Goal: Complete application form

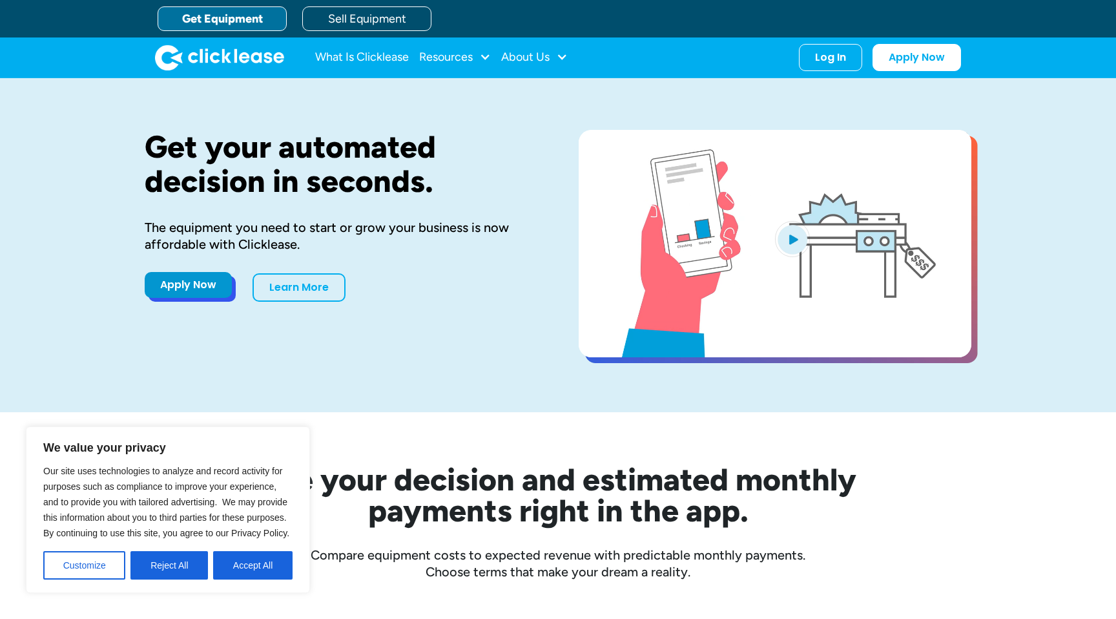
click at [184, 284] on link "Apply Now" at bounding box center [188, 285] width 87 height 26
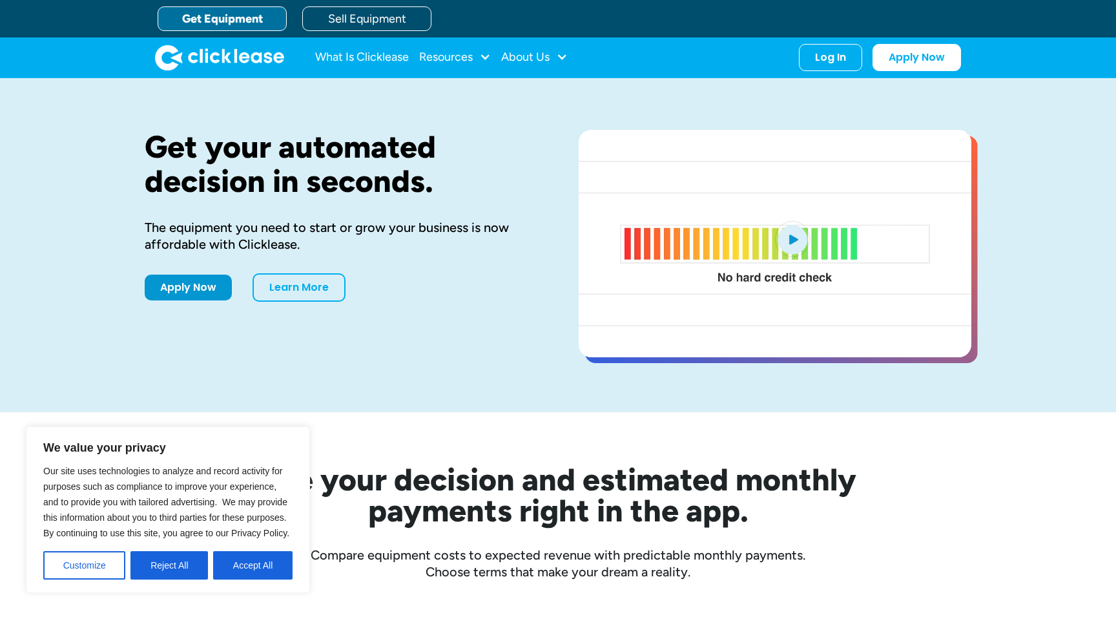
click at [809, 72] on div "What Is Clicklease Resources Blog Case Studies Videos FAQs About Us About Us Ca…" at bounding box center [558, 57] width 806 height 40
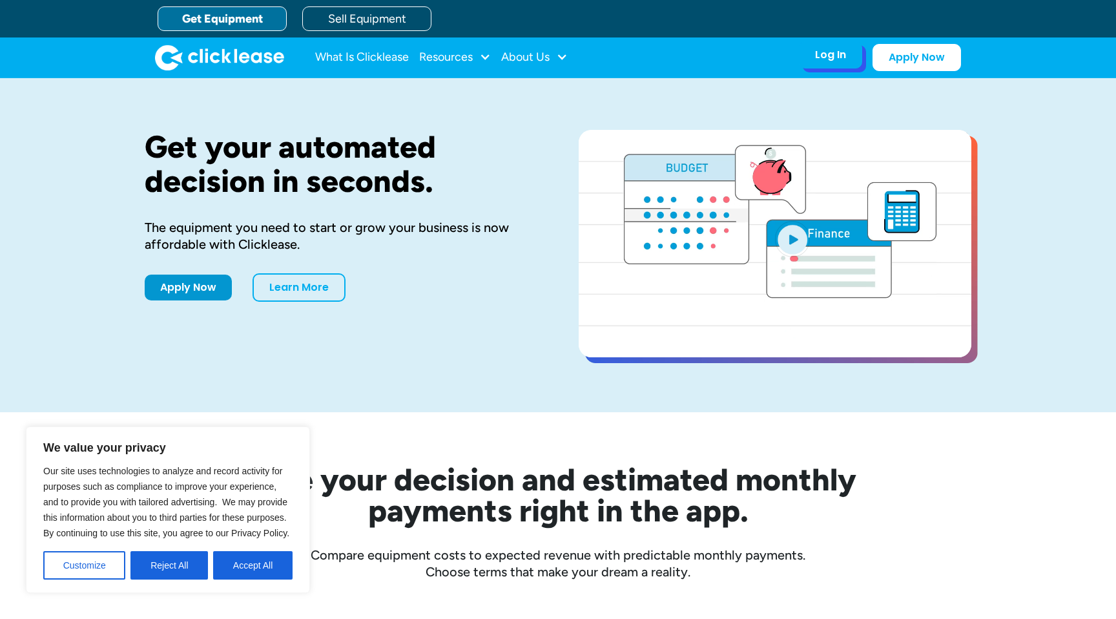
click at [811, 67] on div "Log In Account login I use Clicklease to get my equipment Partner Portal I offe…" at bounding box center [830, 54] width 63 height 27
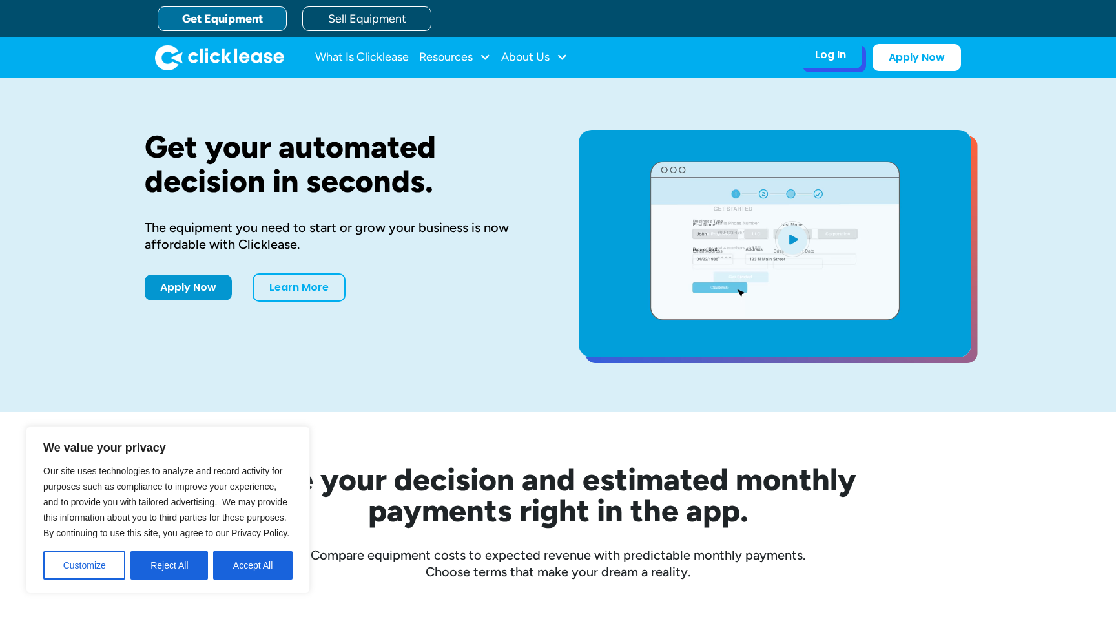
click at [820, 64] on div "Log In Account login I use Clicklease to get my equipment Partner Portal I offe…" at bounding box center [830, 54] width 63 height 27
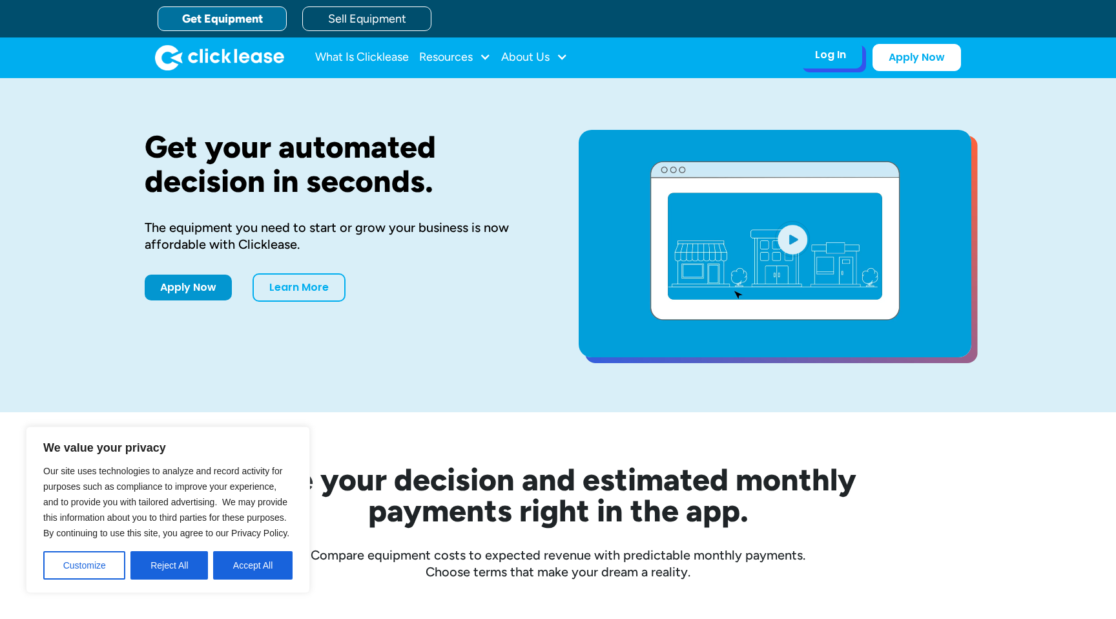
click at [812, 63] on div "Log In Account login I use Clicklease to get my equipment Partner Portal I offe…" at bounding box center [830, 54] width 63 height 27
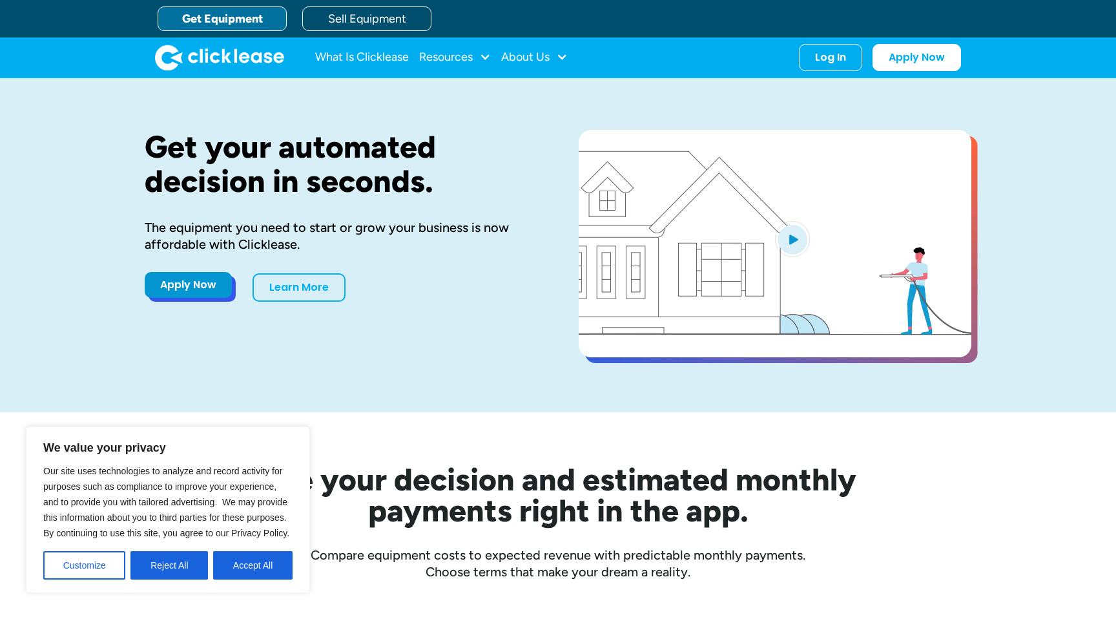
click at [183, 287] on link "Apply Now" at bounding box center [188, 285] width 87 height 26
